Goal: Transaction & Acquisition: Book appointment/travel/reservation

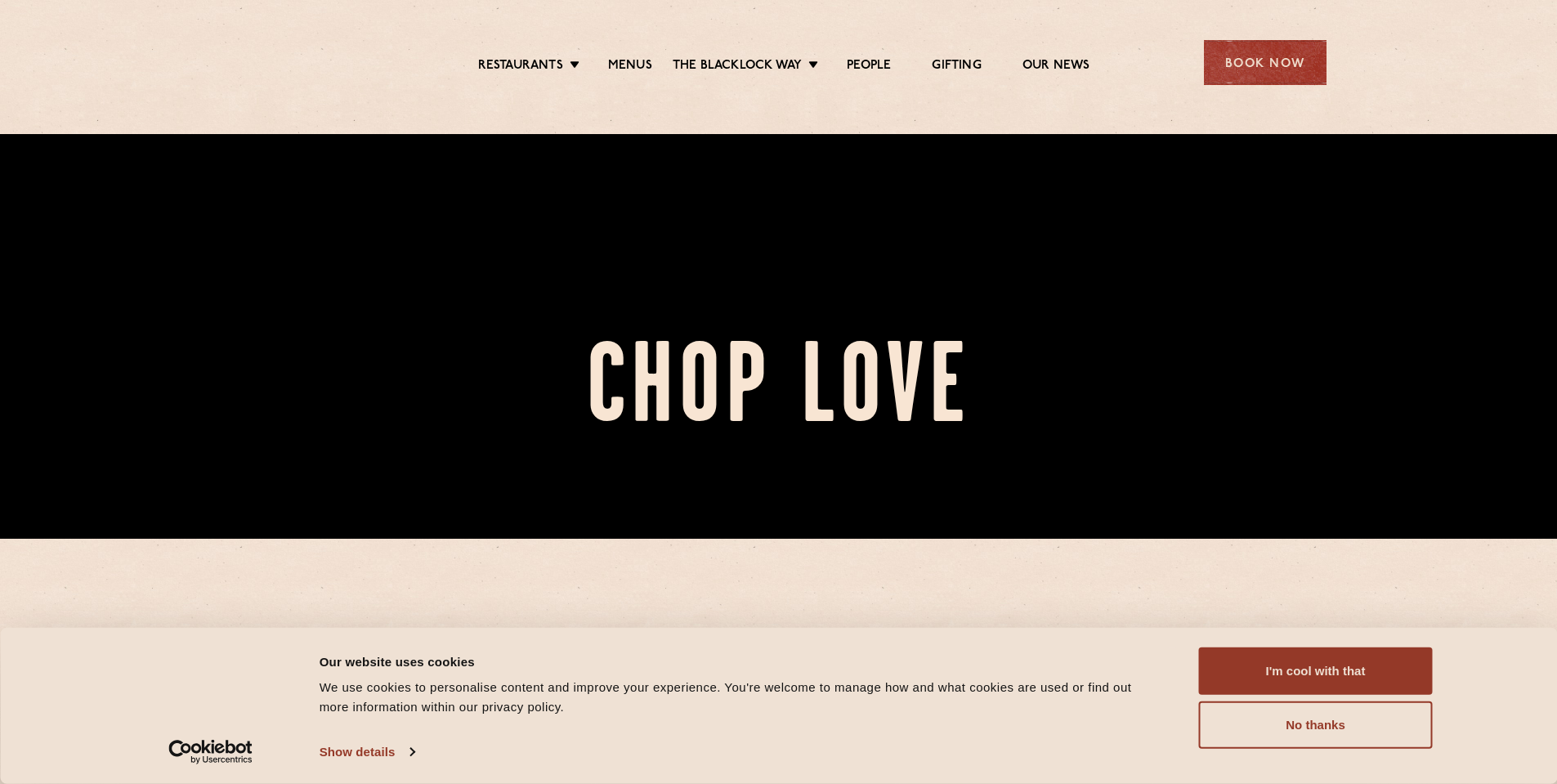
scroll to position [246, 0]
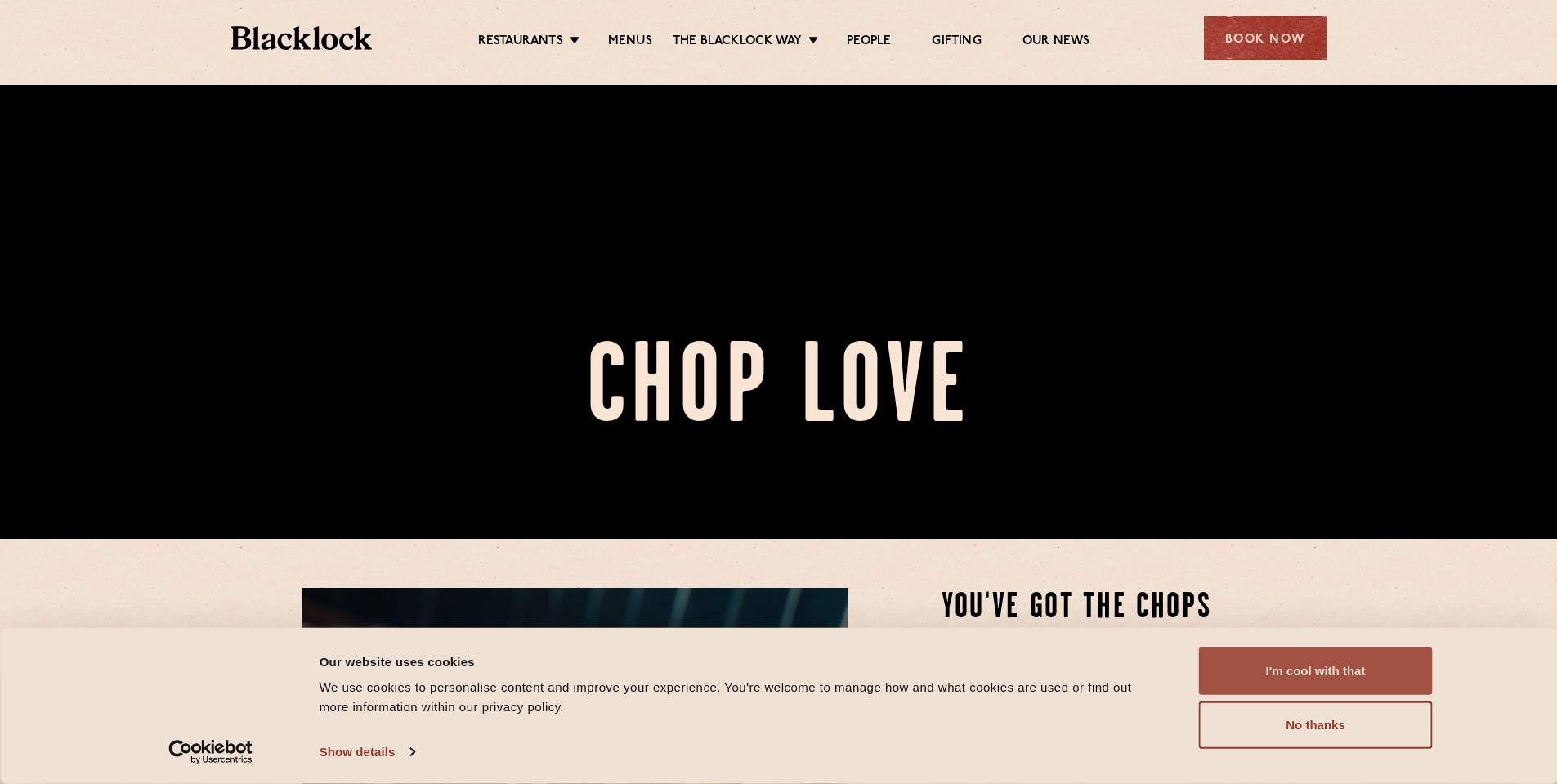
click at [1280, 661] on button "I'm cool with that" at bounding box center [1316, 671] width 233 height 47
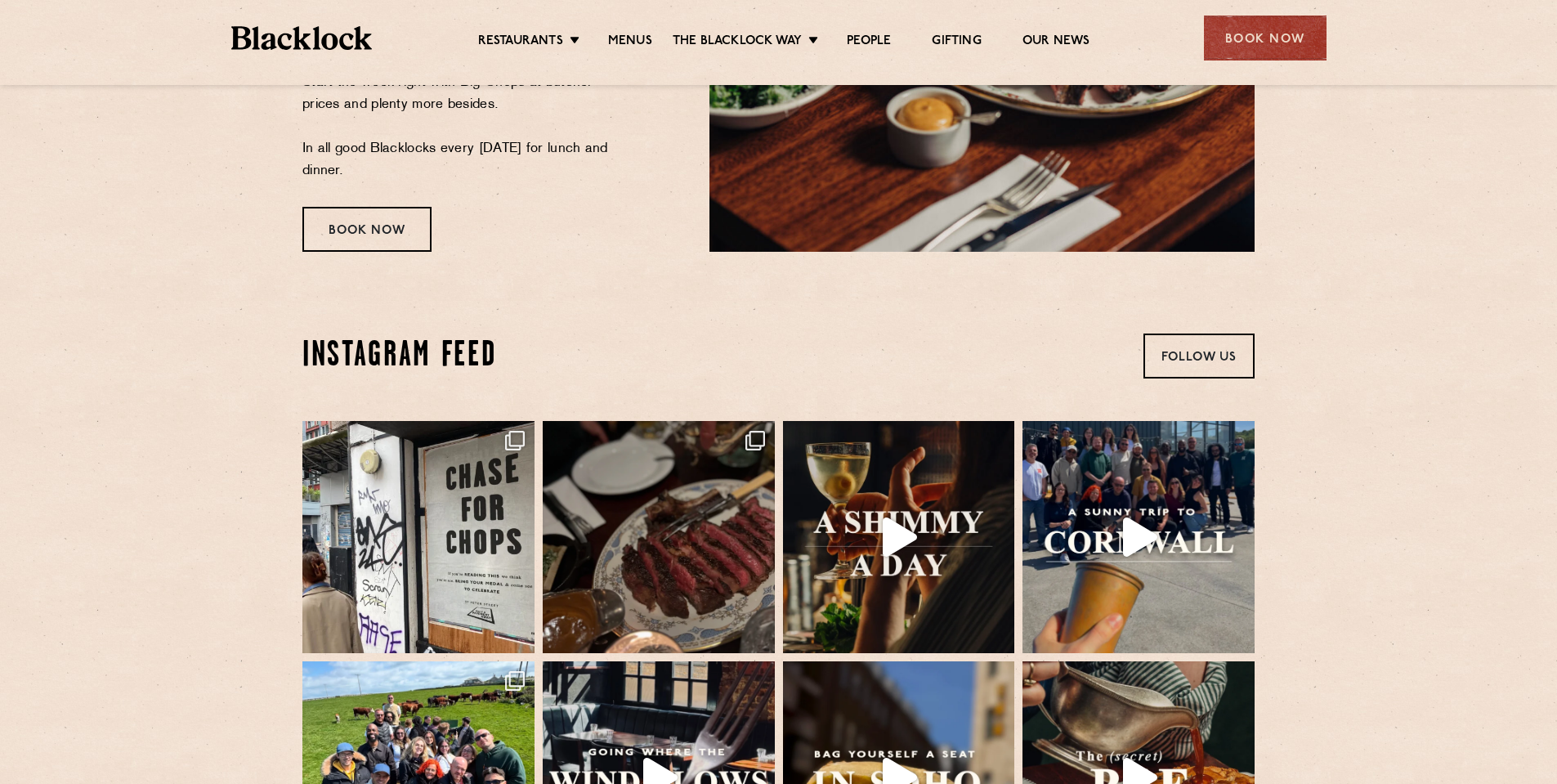
scroll to position [3188, 0]
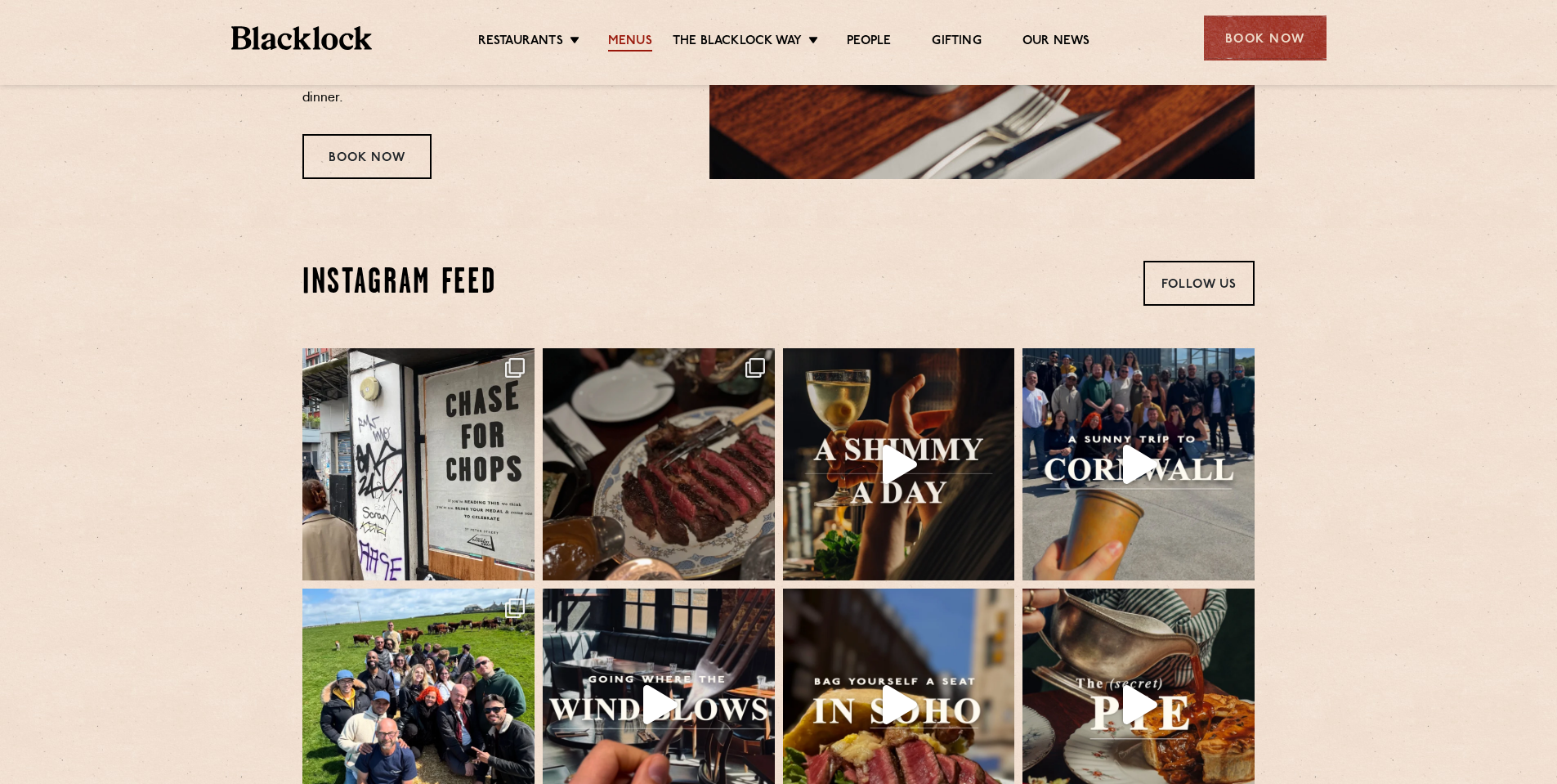
click at [631, 43] on link "Menus" at bounding box center [630, 42] width 44 height 18
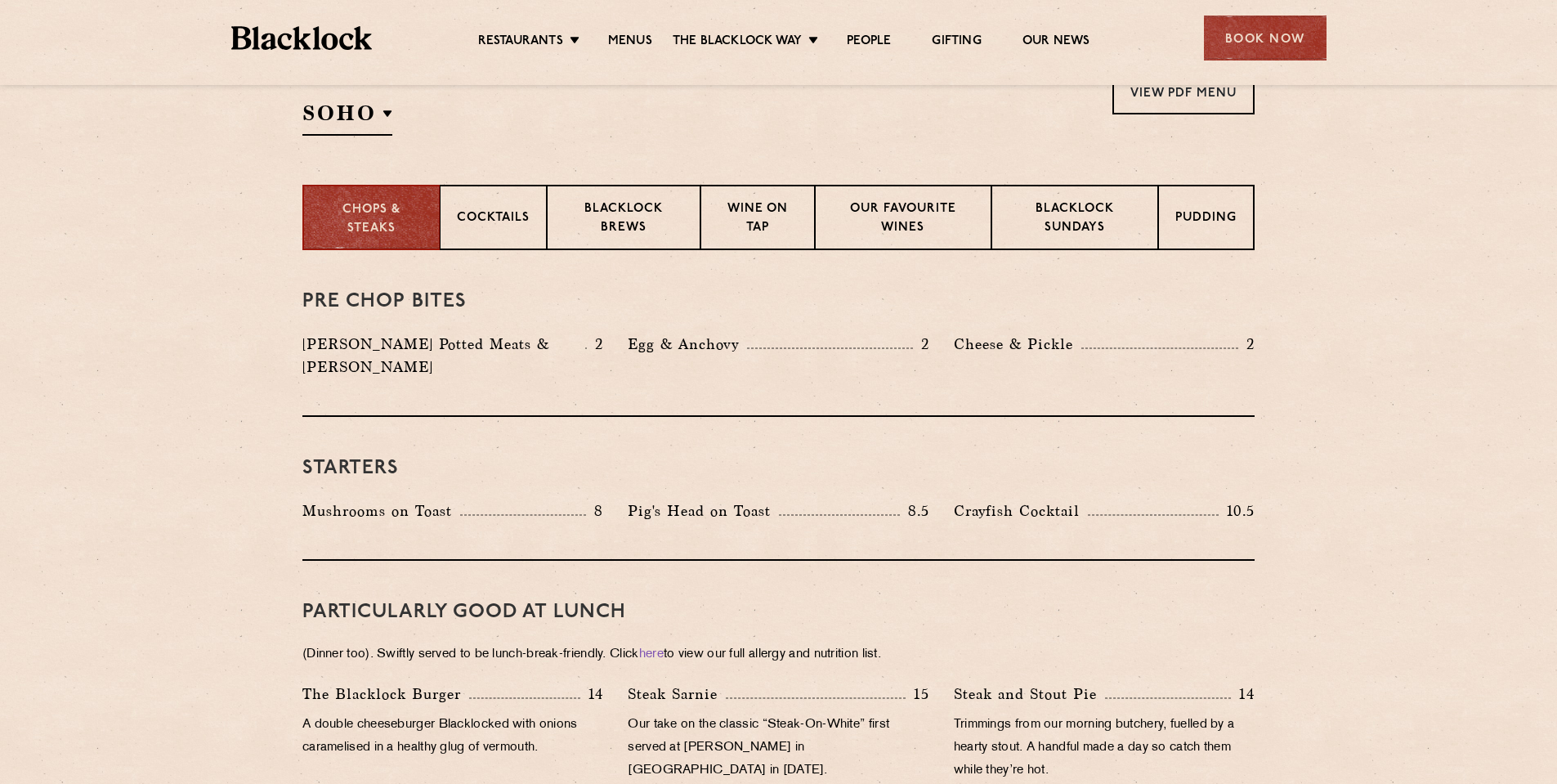
scroll to position [654, 0]
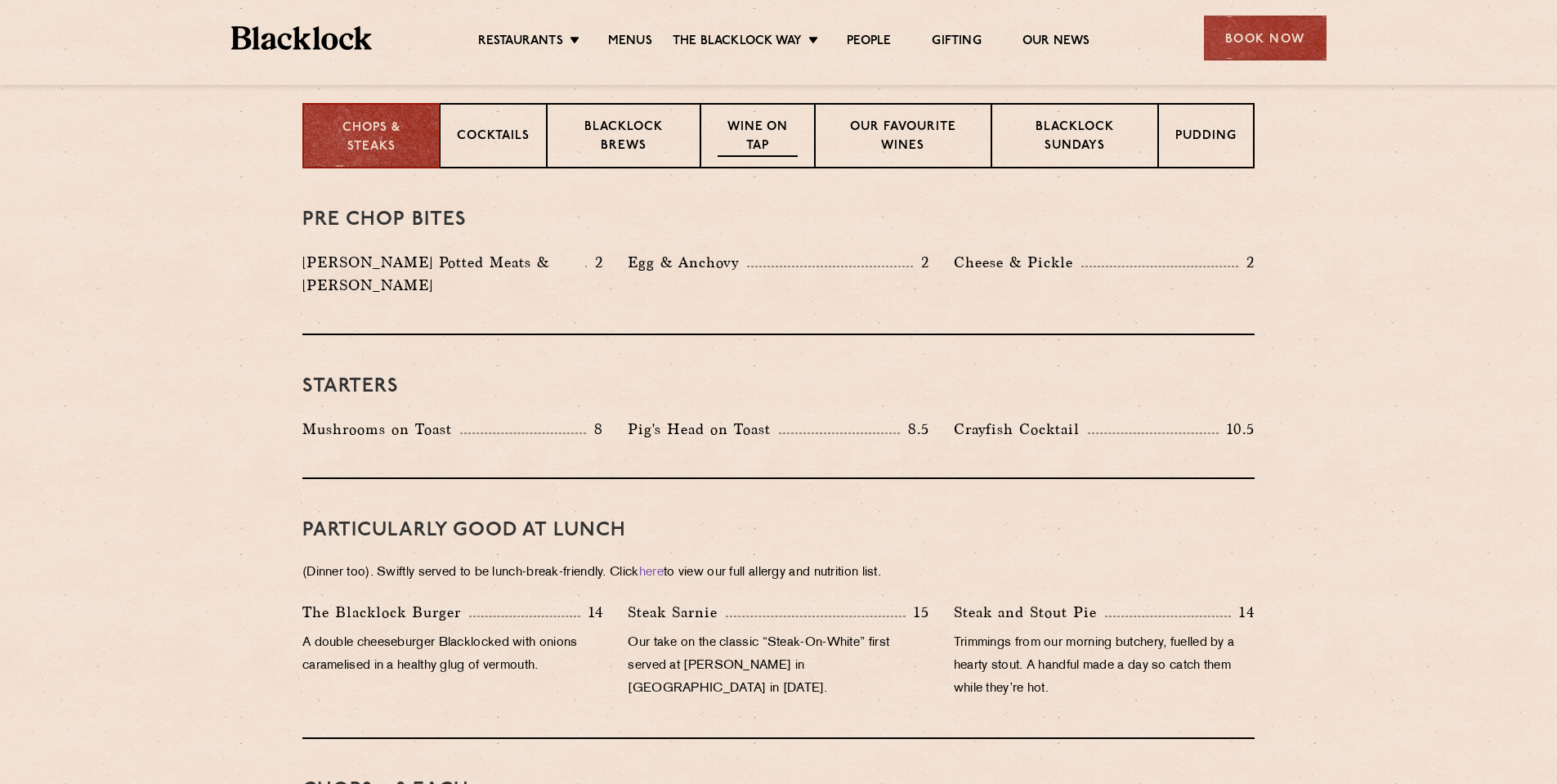
click at [736, 124] on p "Wine on Tap" at bounding box center [757, 137] width 80 height 39
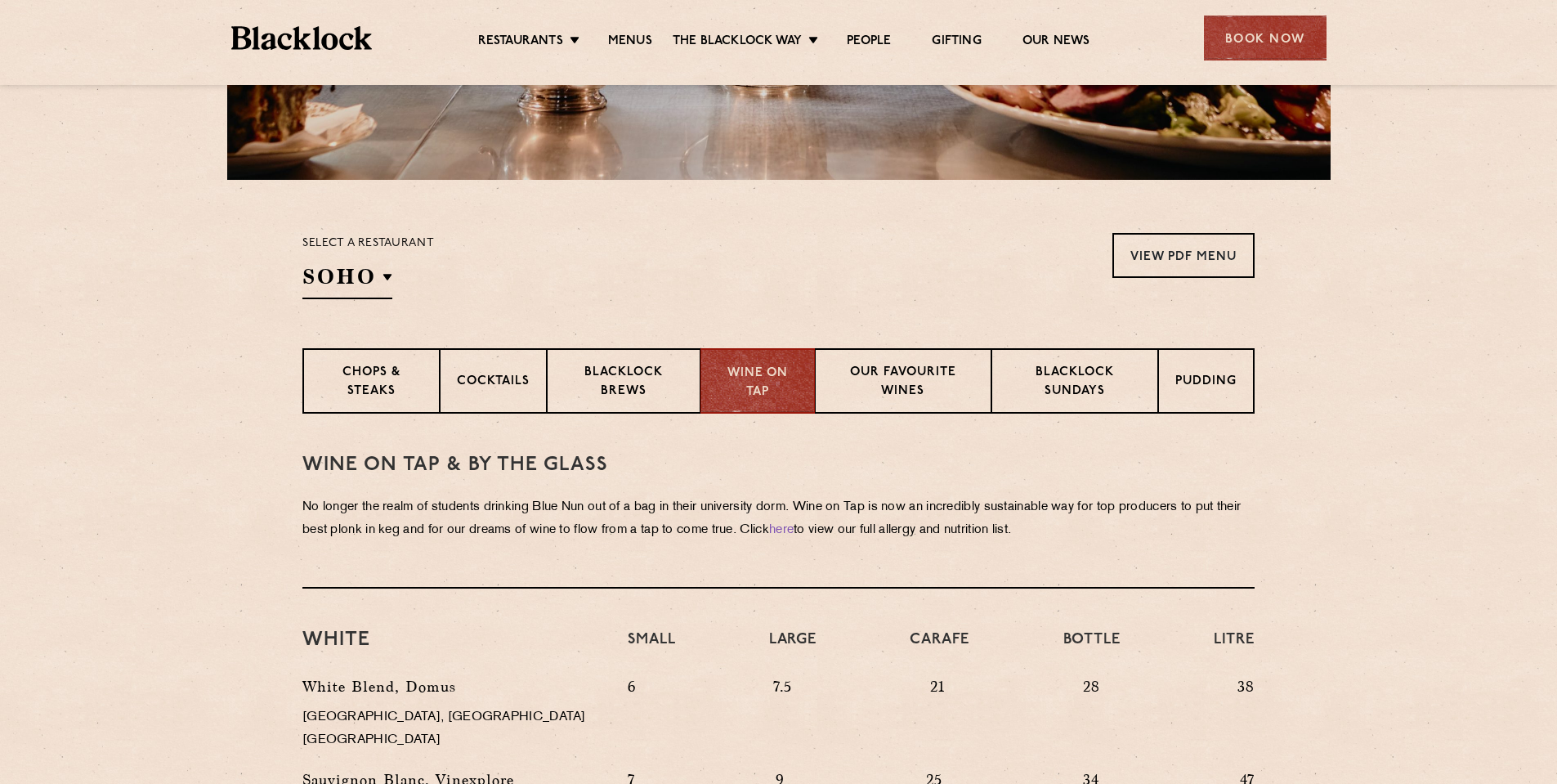
scroll to position [327, 0]
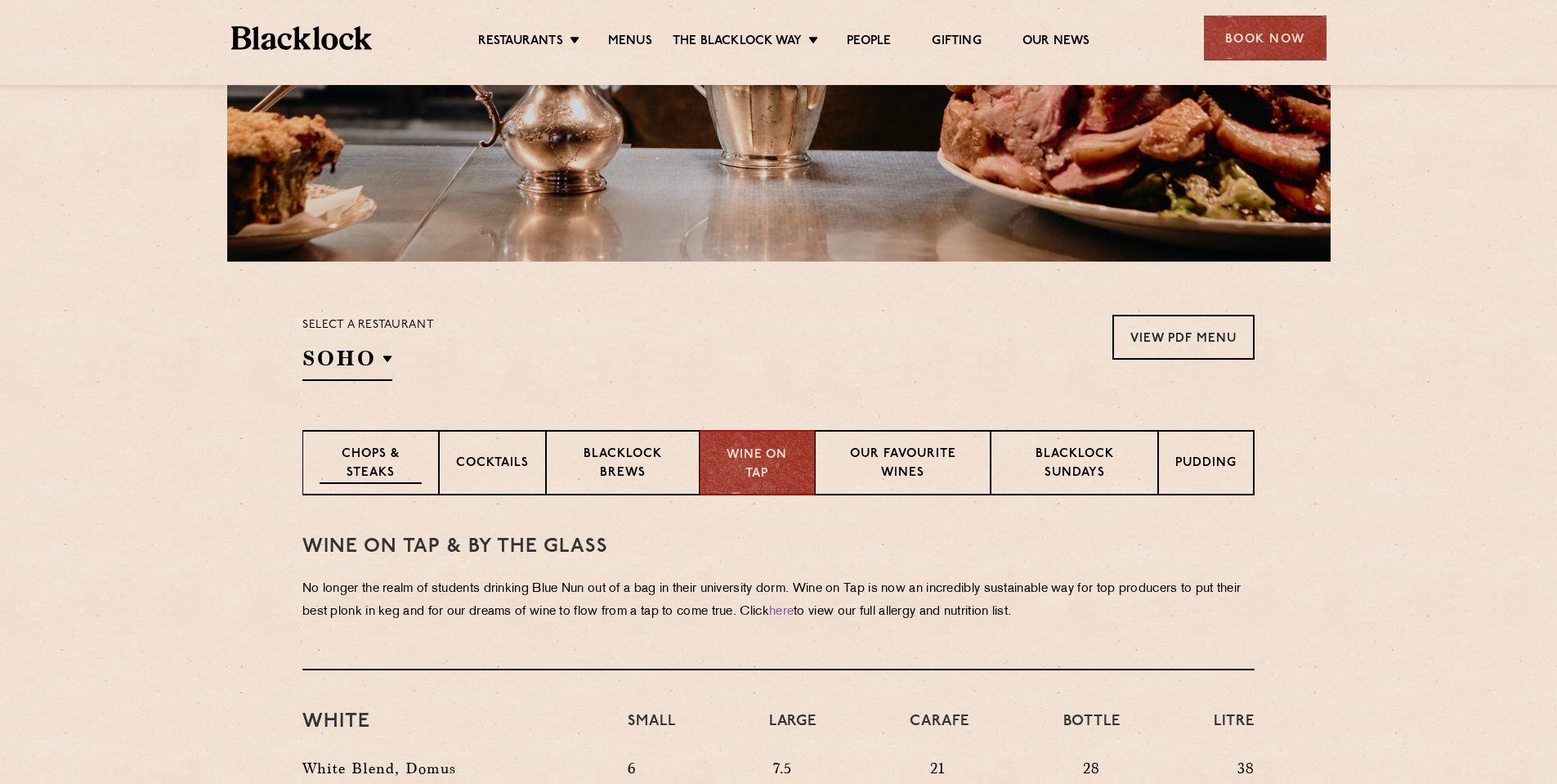
click at [382, 456] on p "Chops & Steaks" at bounding box center [371, 464] width 103 height 39
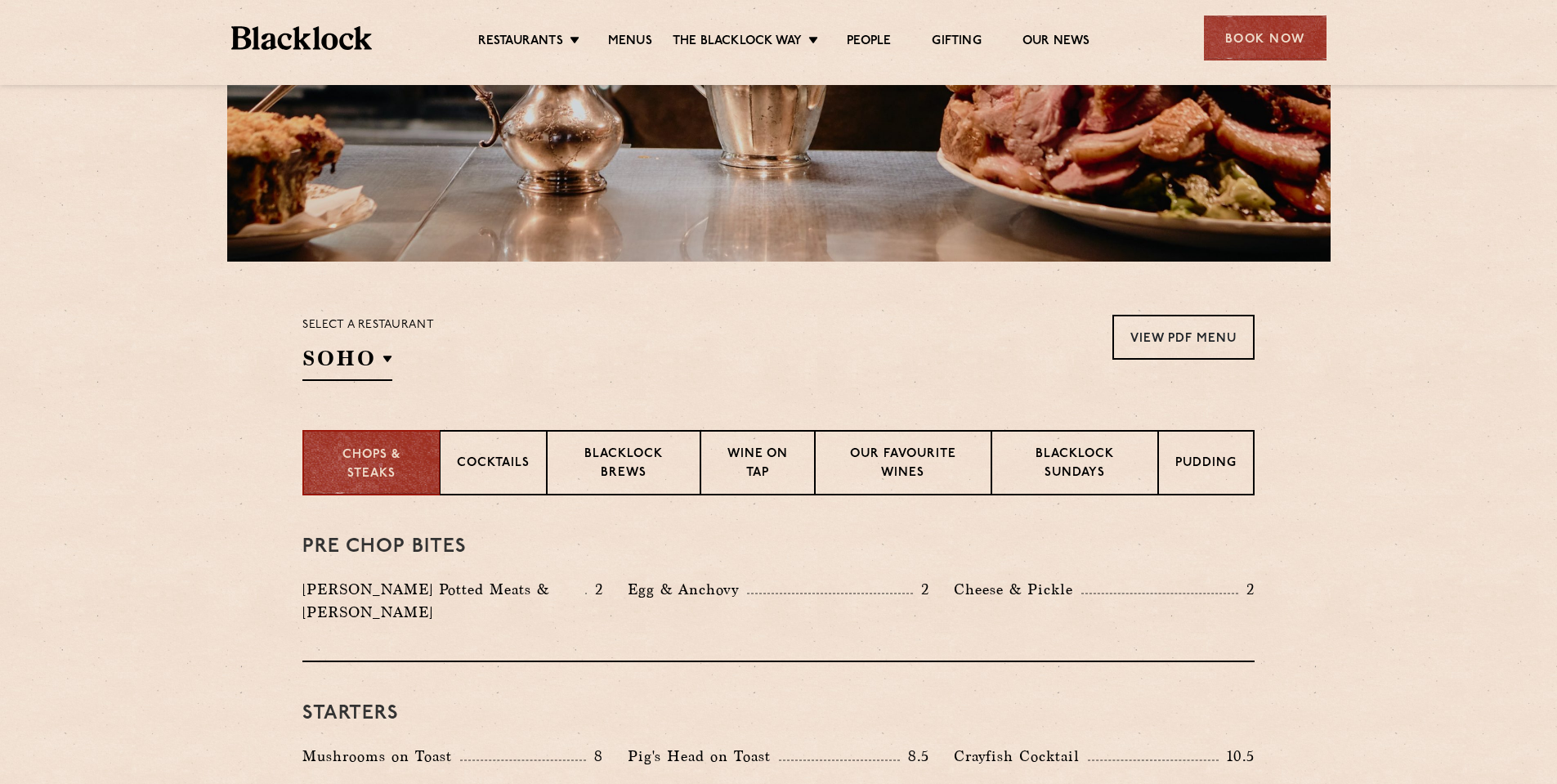
scroll to position [572, 0]
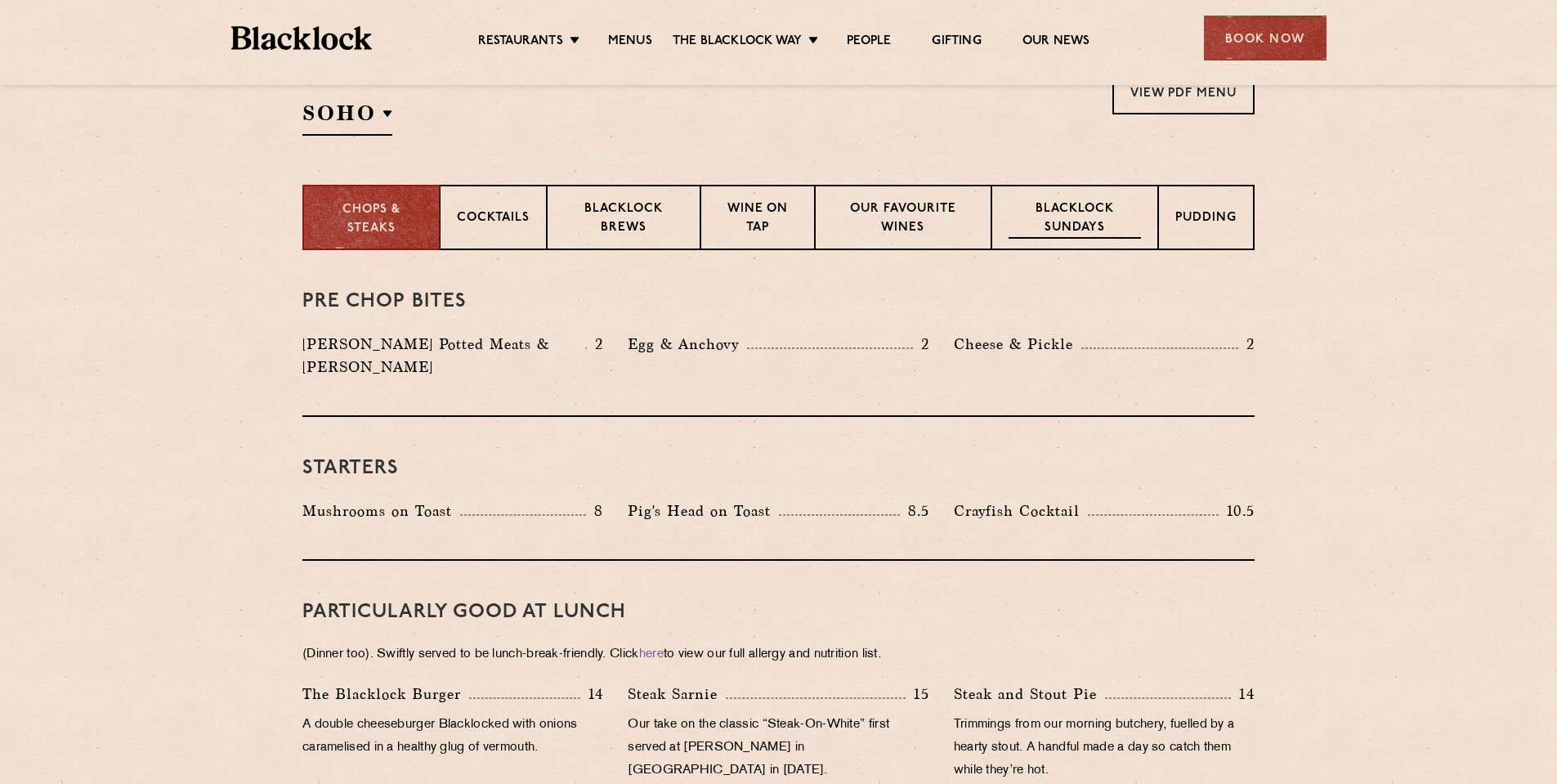
click at [1129, 239] on div "Blacklock Sundays" at bounding box center [1074, 216] width 167 height 65
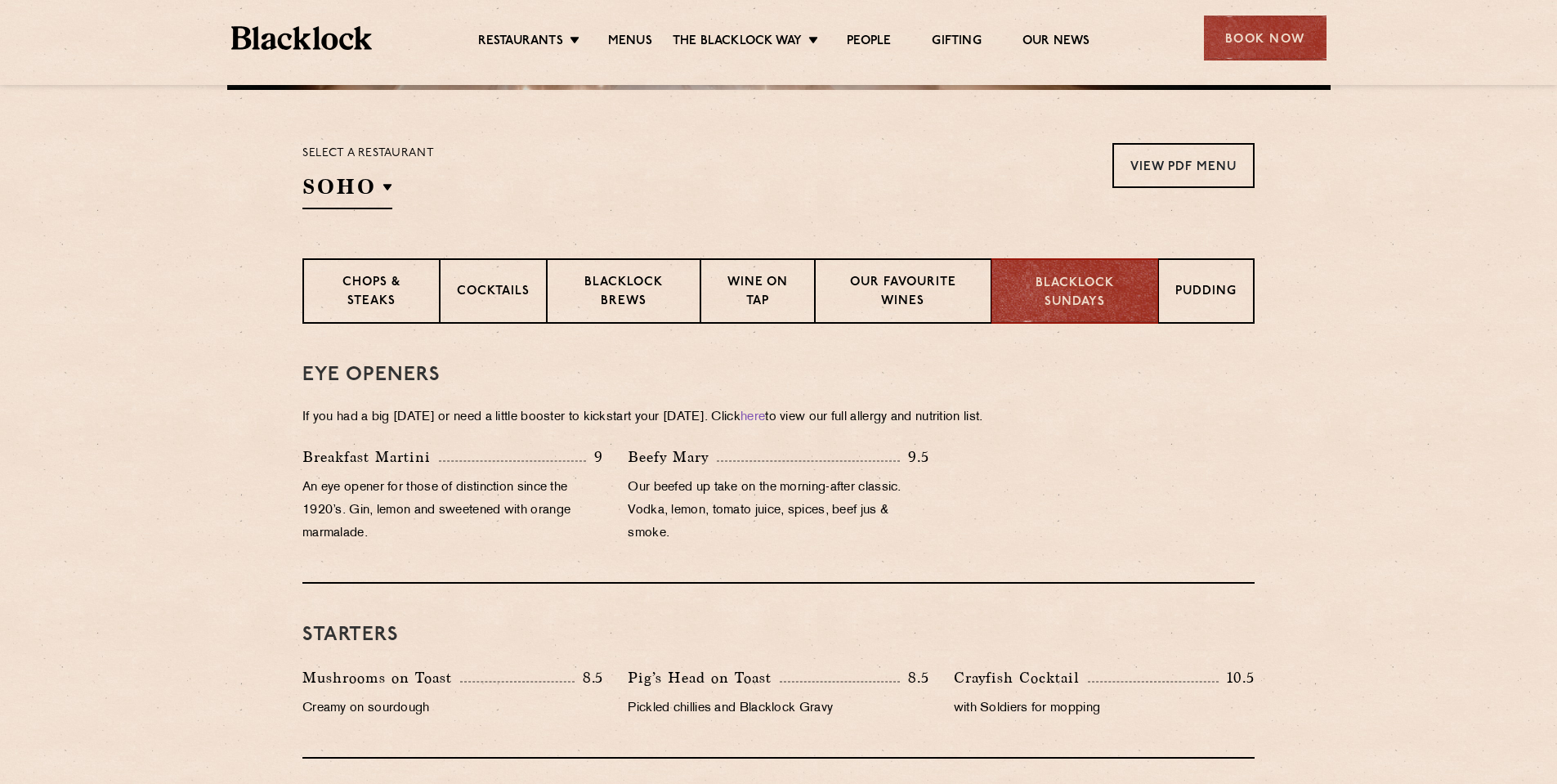
scroll to position [456, 0]
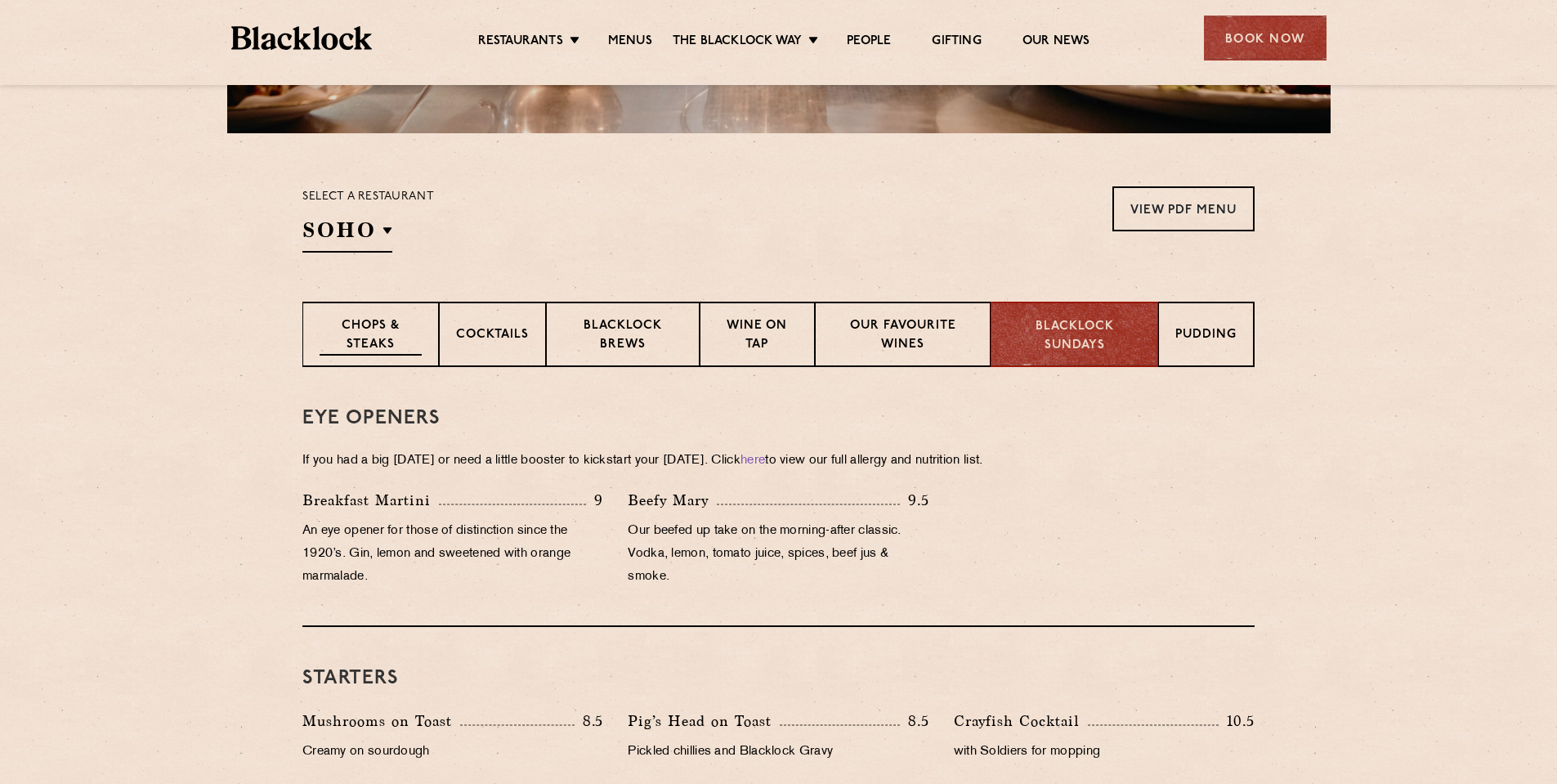
click at [339, 328] on p "Chops & Steaks" at bounding box center [371, 336] width 103 height 39
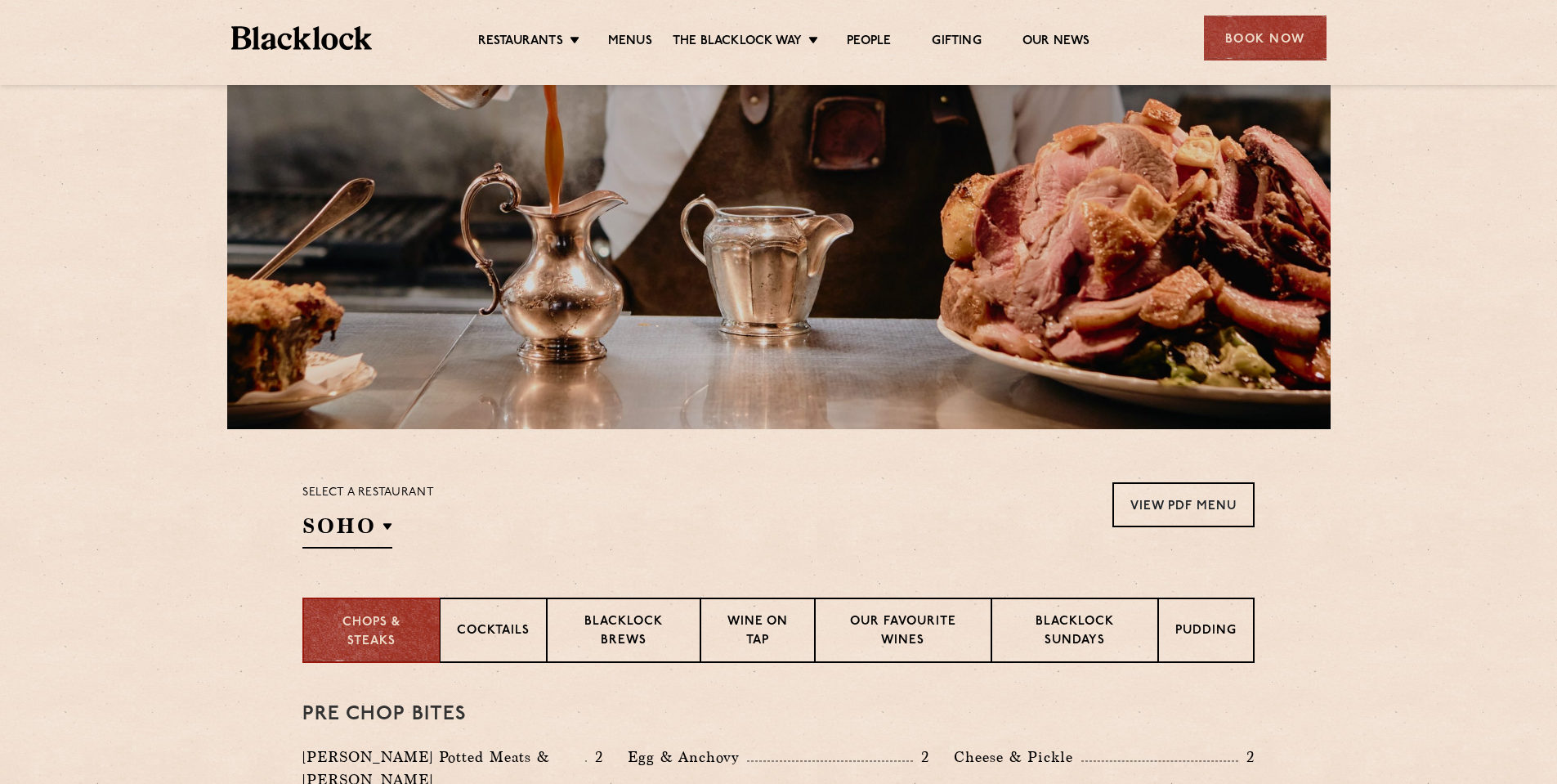
scroll to position [0, 0]
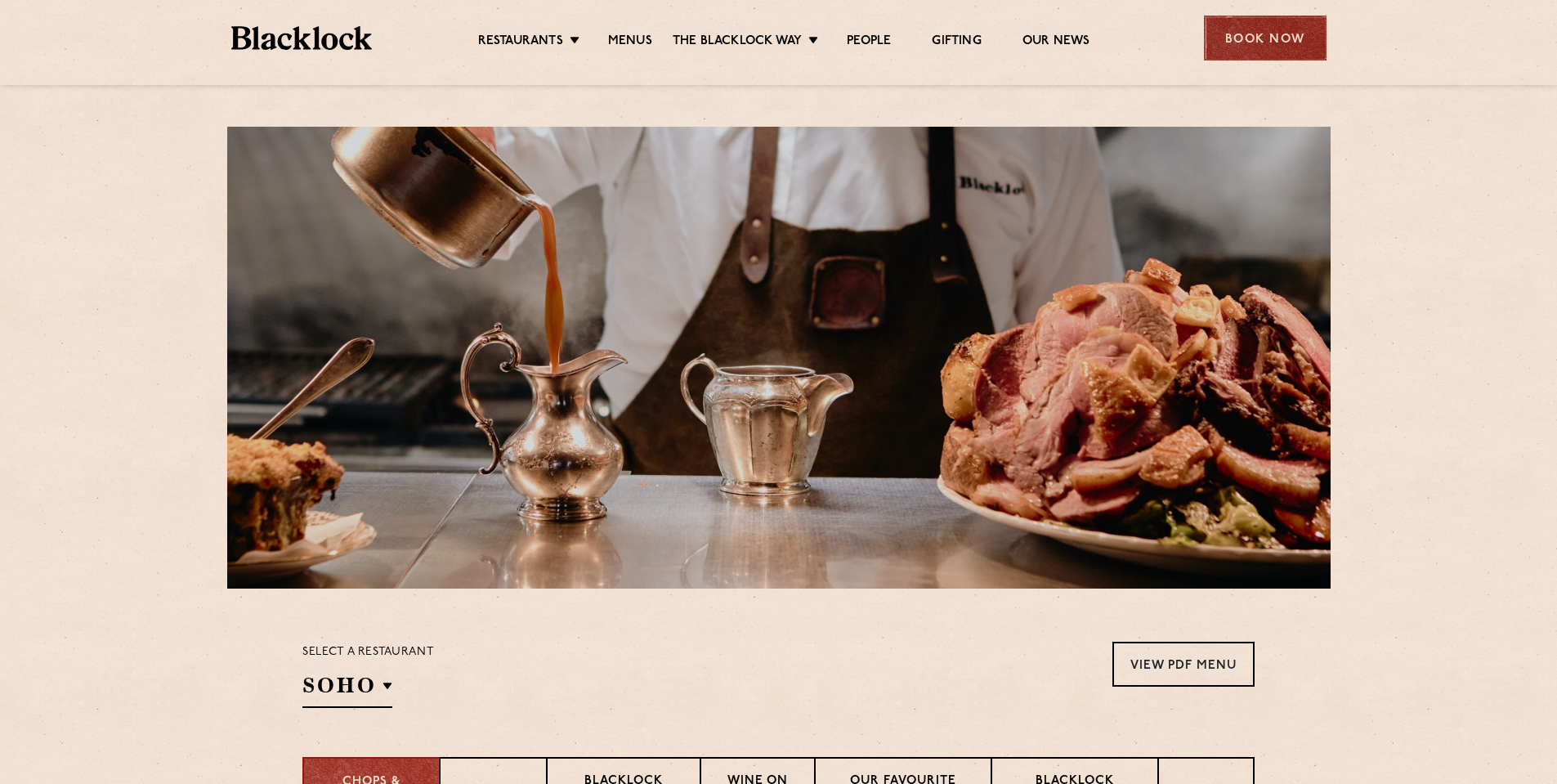
click at [1279, 33] on div "Book Now" at bounding box center [1265, 38] width 122 height 45
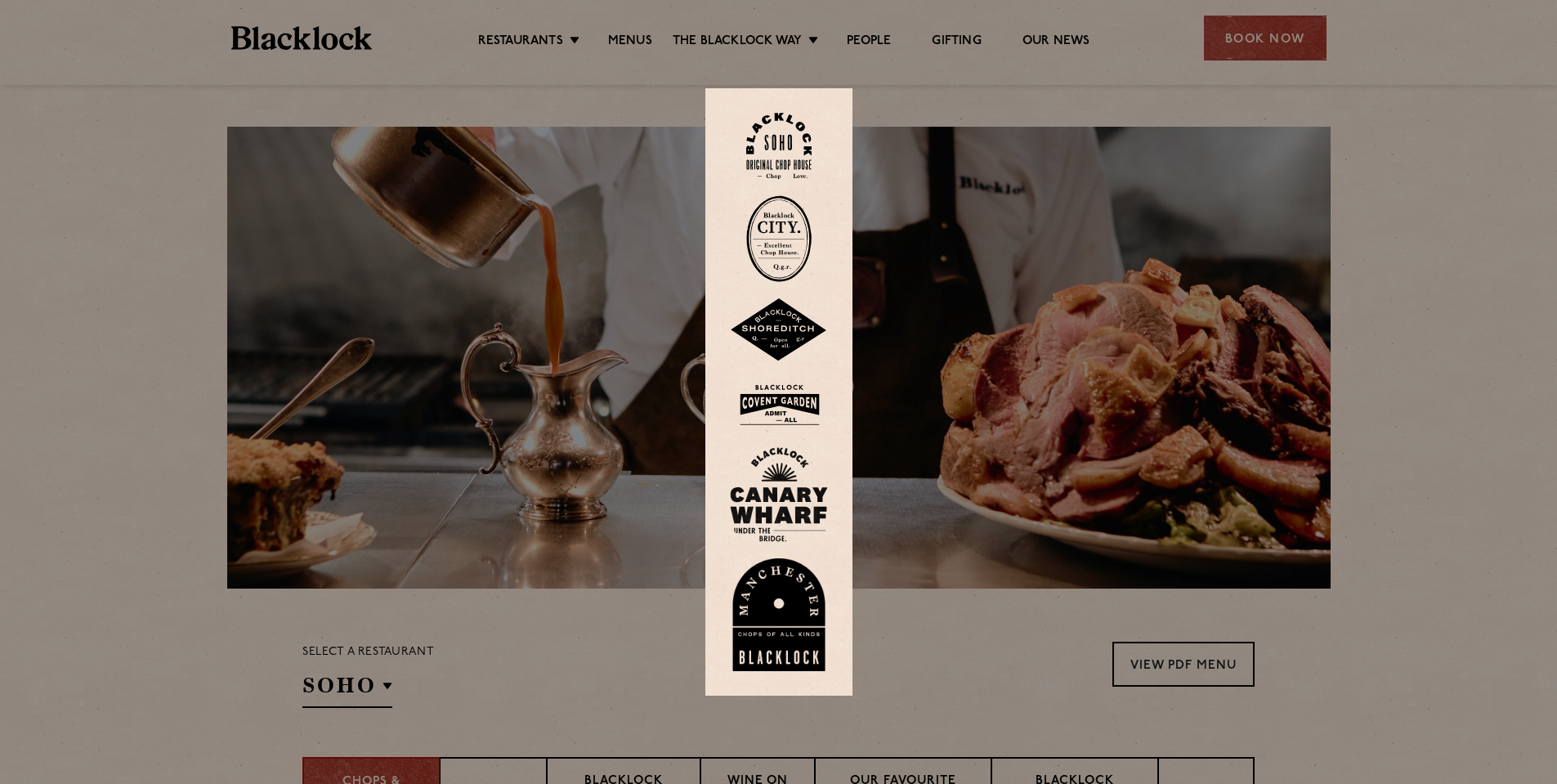
click at [784, 155] on img at bounding box center [778, 146] width 65 height 66
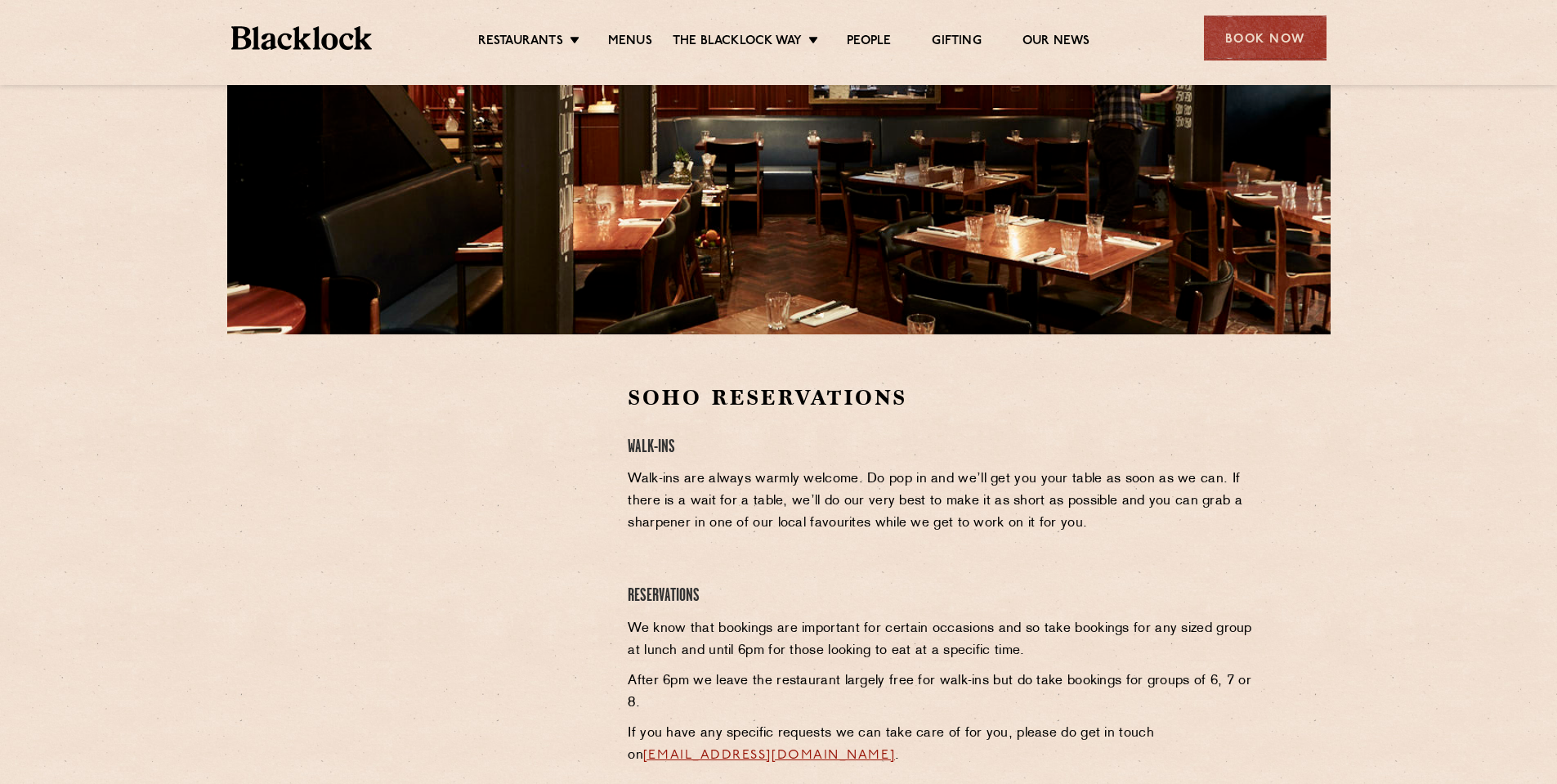
scroll to position [246, 0]
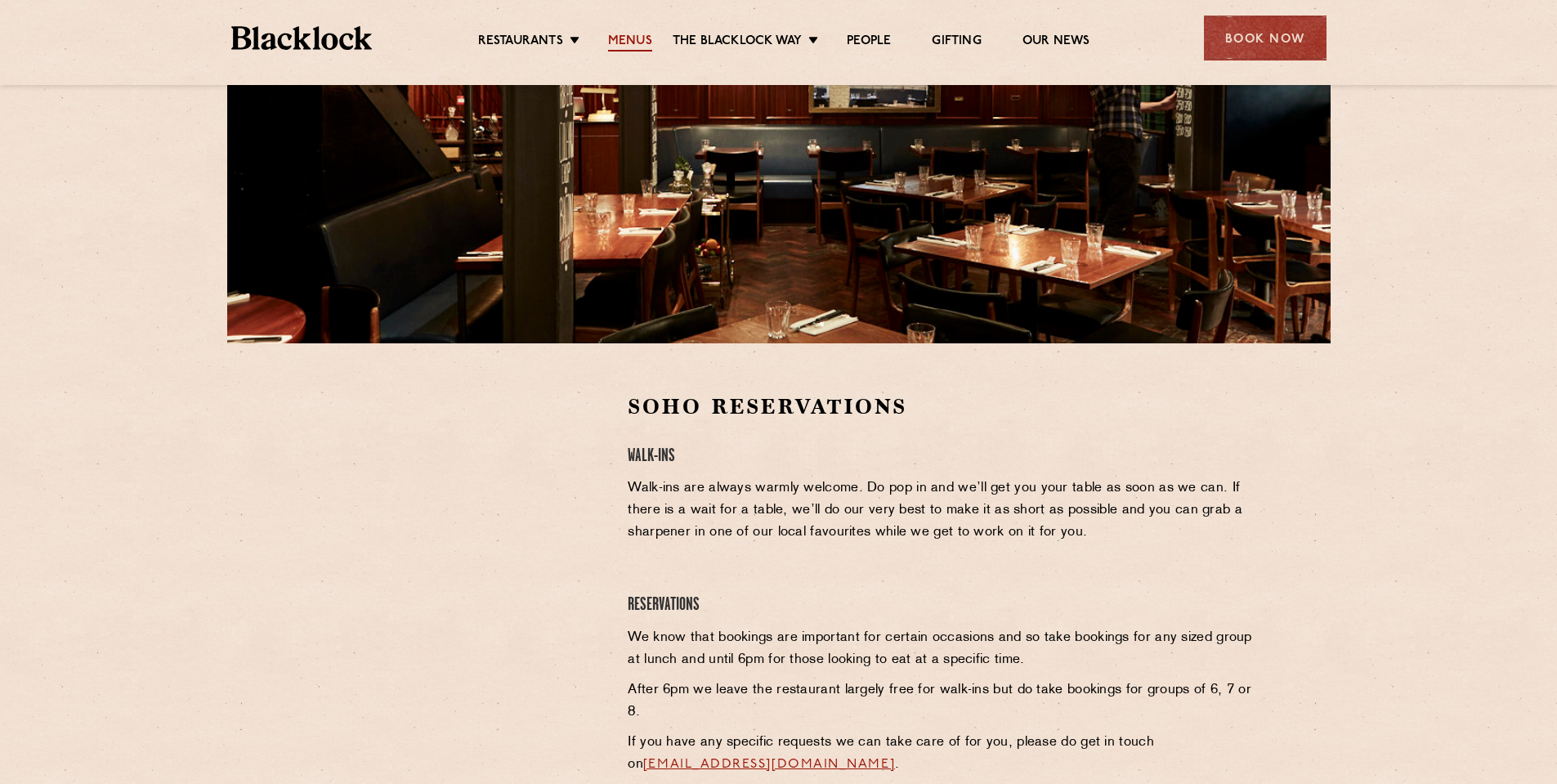
click at [643, 40] on link "Menus" at bounding box center [630, 42] width 44 height 18
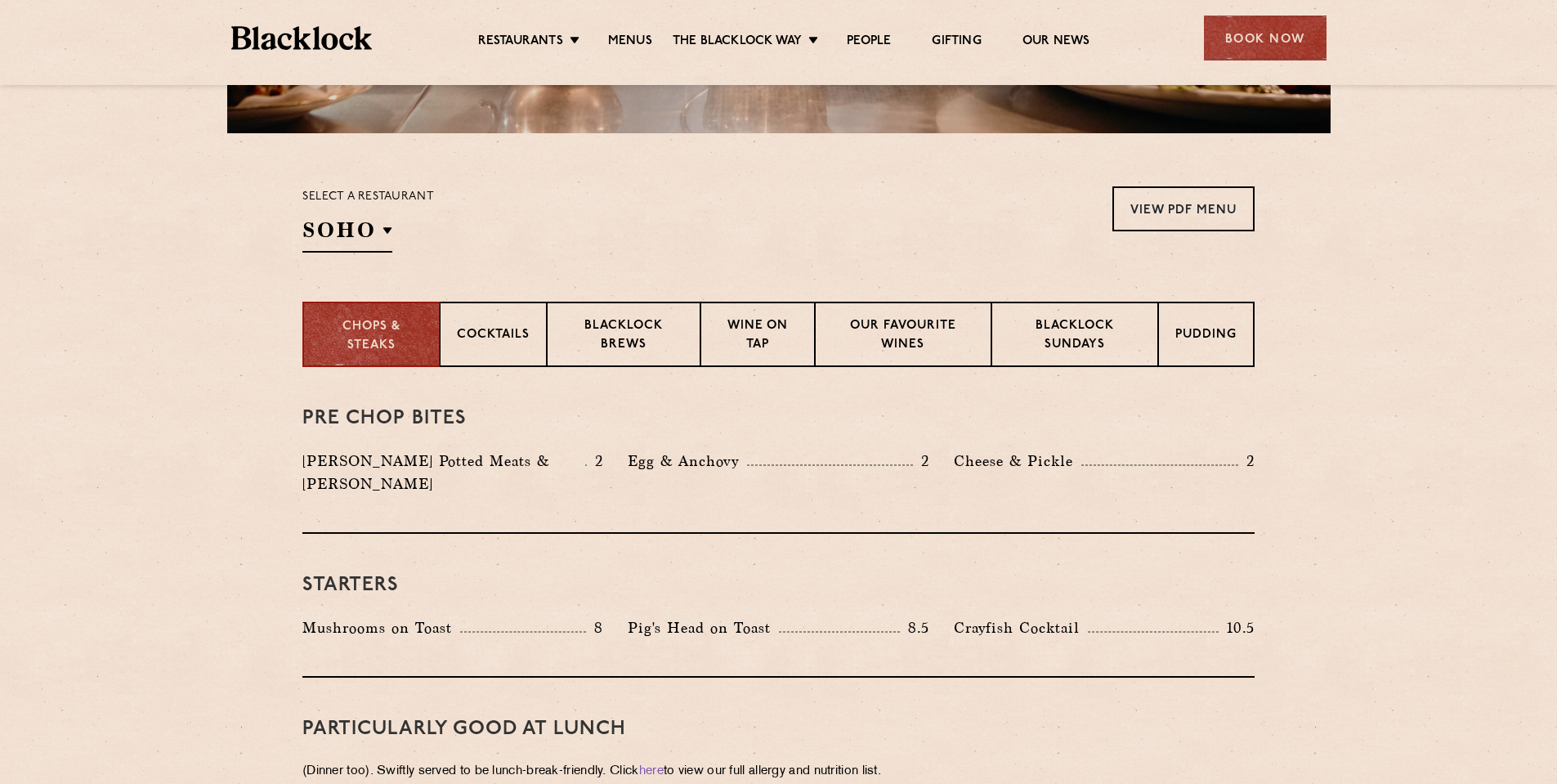
scroll to position [452, 0]
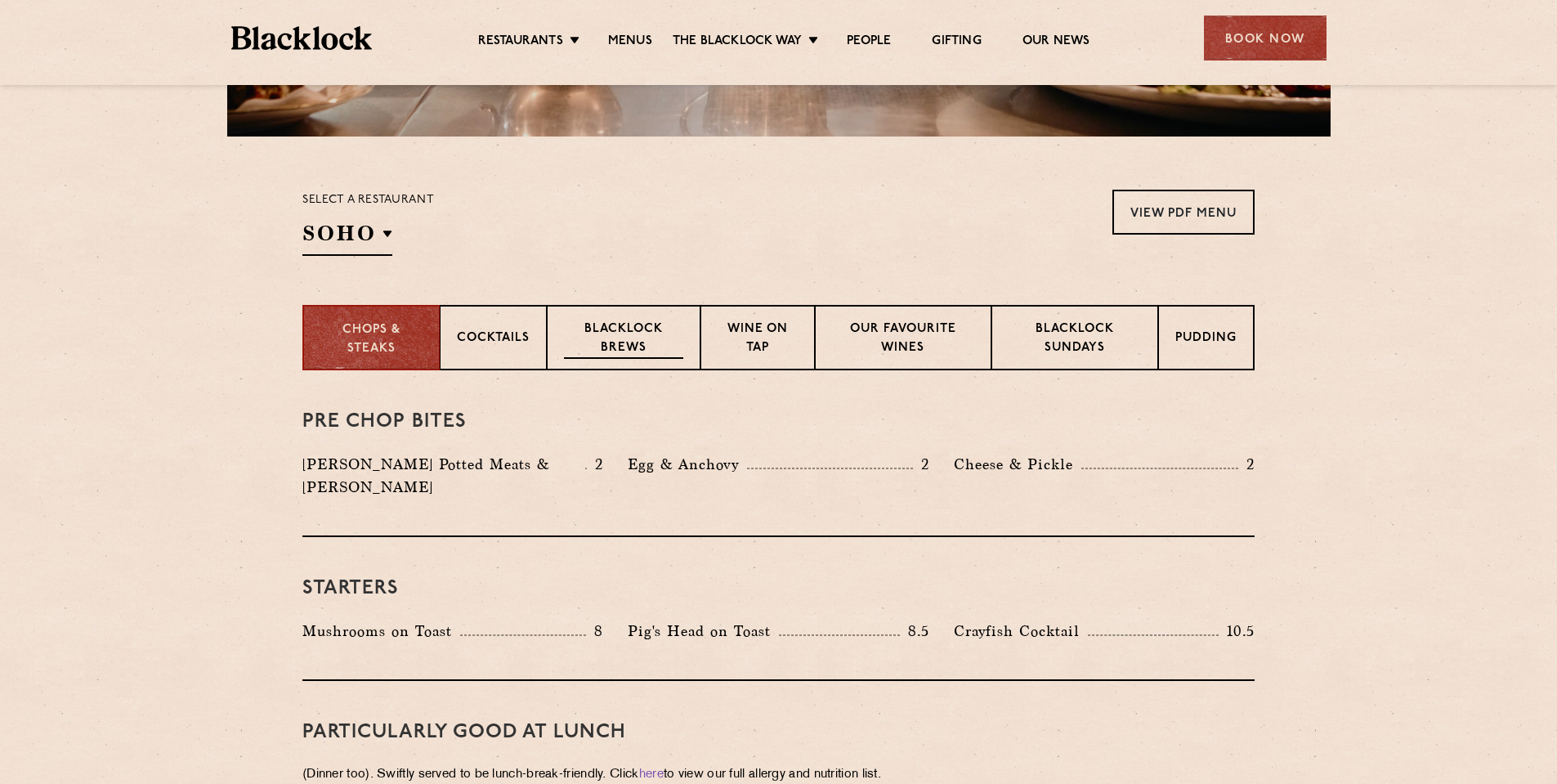
click at [627, 323] on p "Blacklock Brews" at bounding box center [623, 339] width 120 height 39
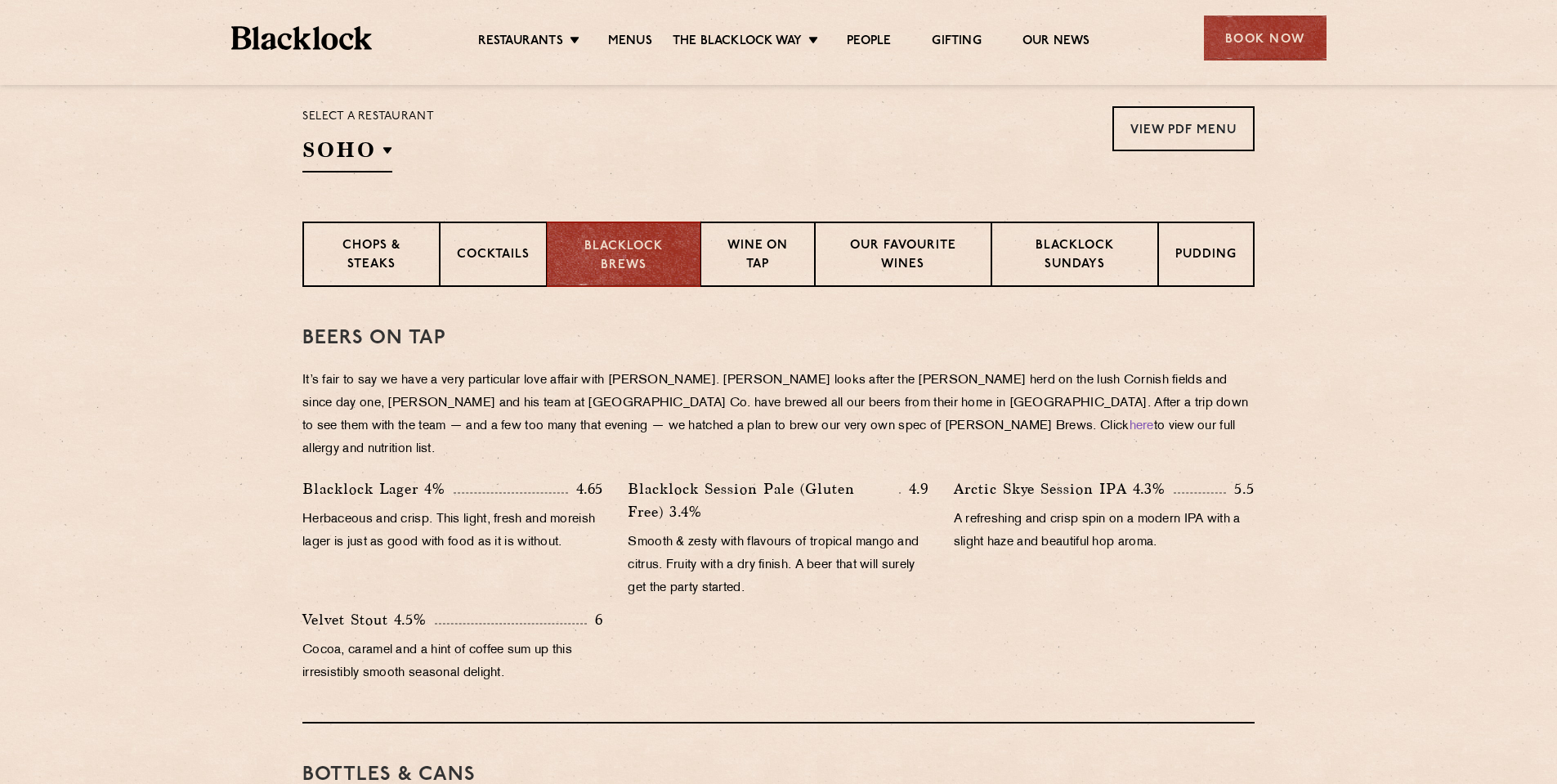
scroll to position [534, 0]
click at [773, 264] on p "Wine on Tap" at bounding box center [757, 258] width 80 height 39
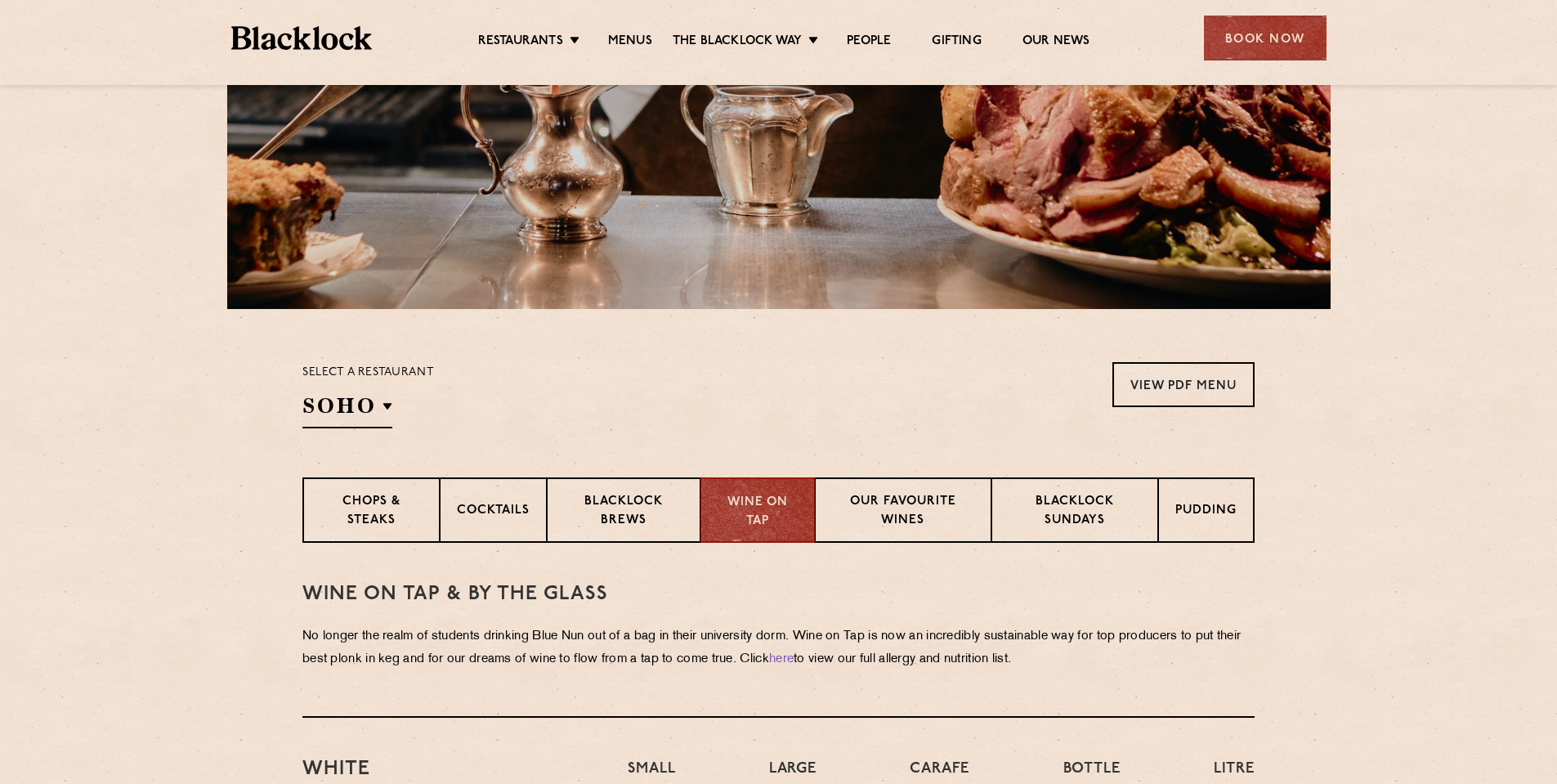
scroll to position [327, 0]
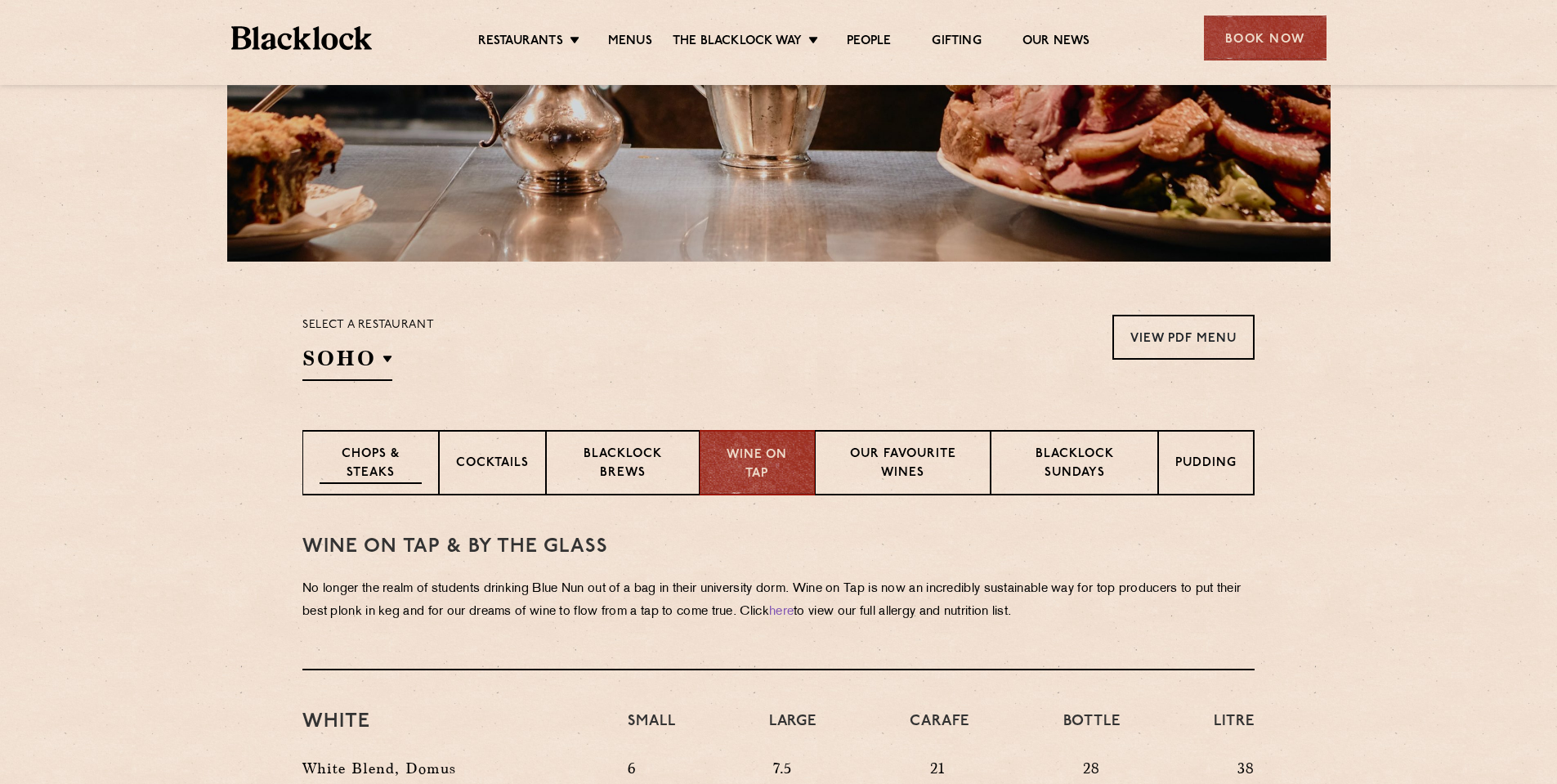
click at [410, 479] on p "Chops & Steaks" at bounding box center [371, 464] width 103 height 39
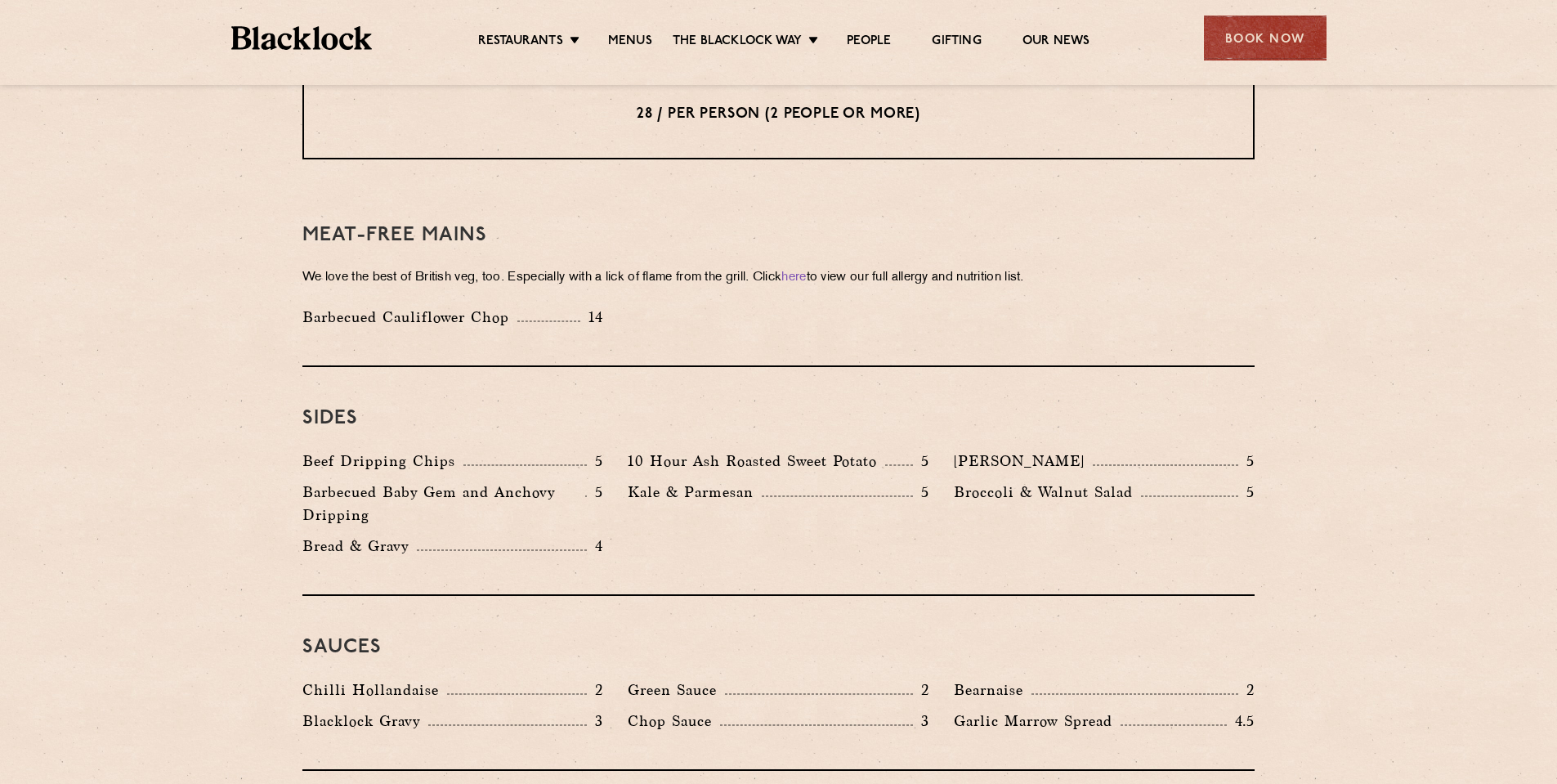
scroll to position [2288, 0]
